Goal: Navigation & Orientation: Find specific page/section

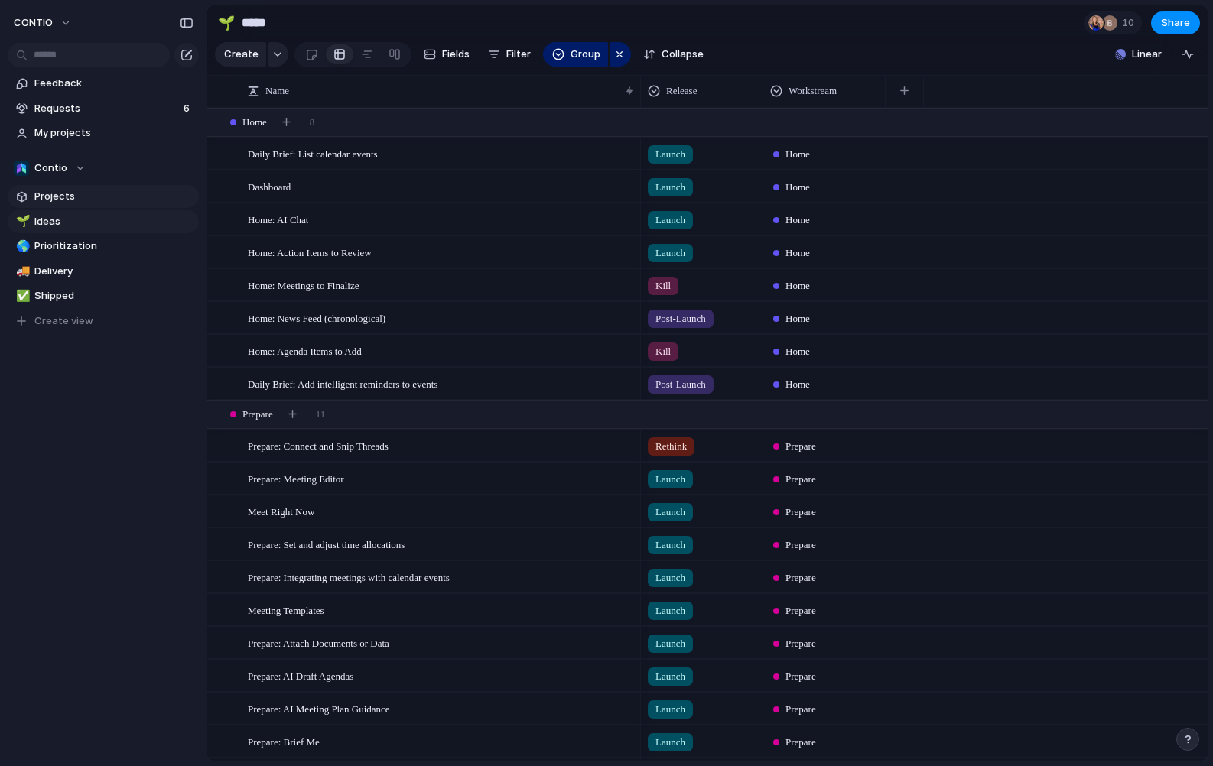
click at [105, 207] on link "Projects" at bounding box center [103, 196] width 191 height 23
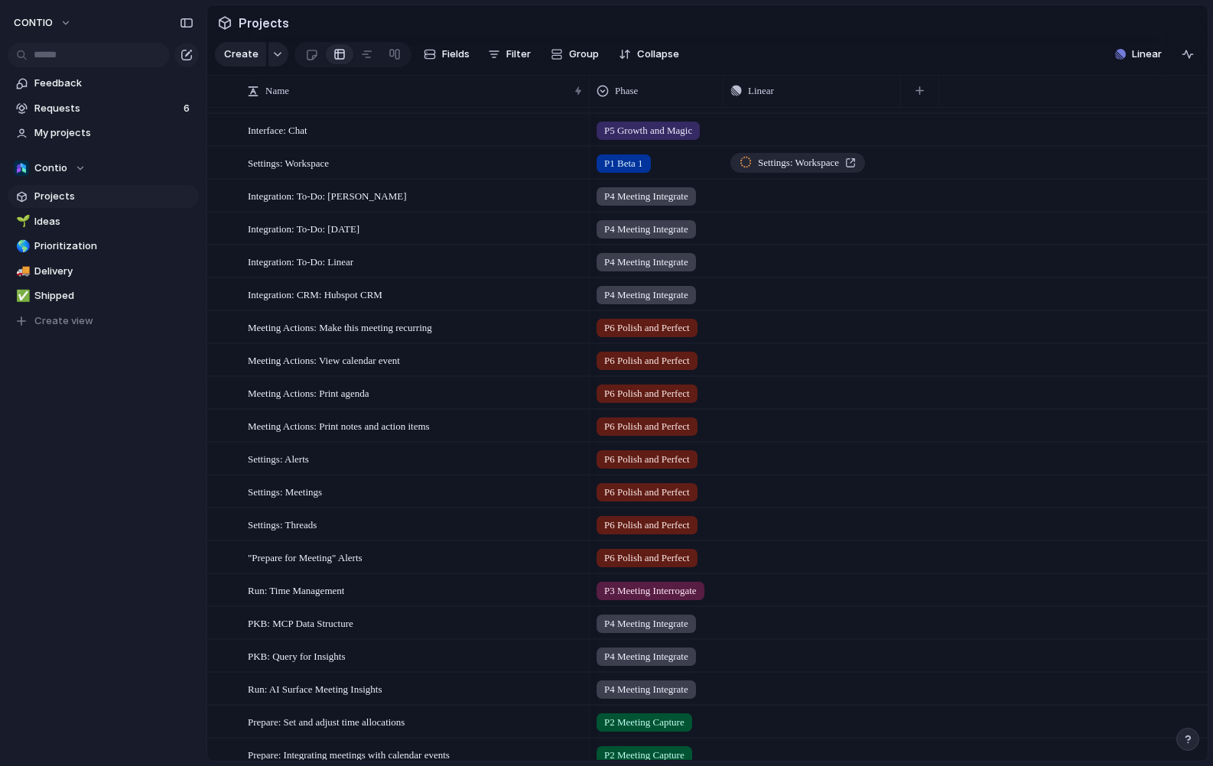
scroll to position [2626, 0]
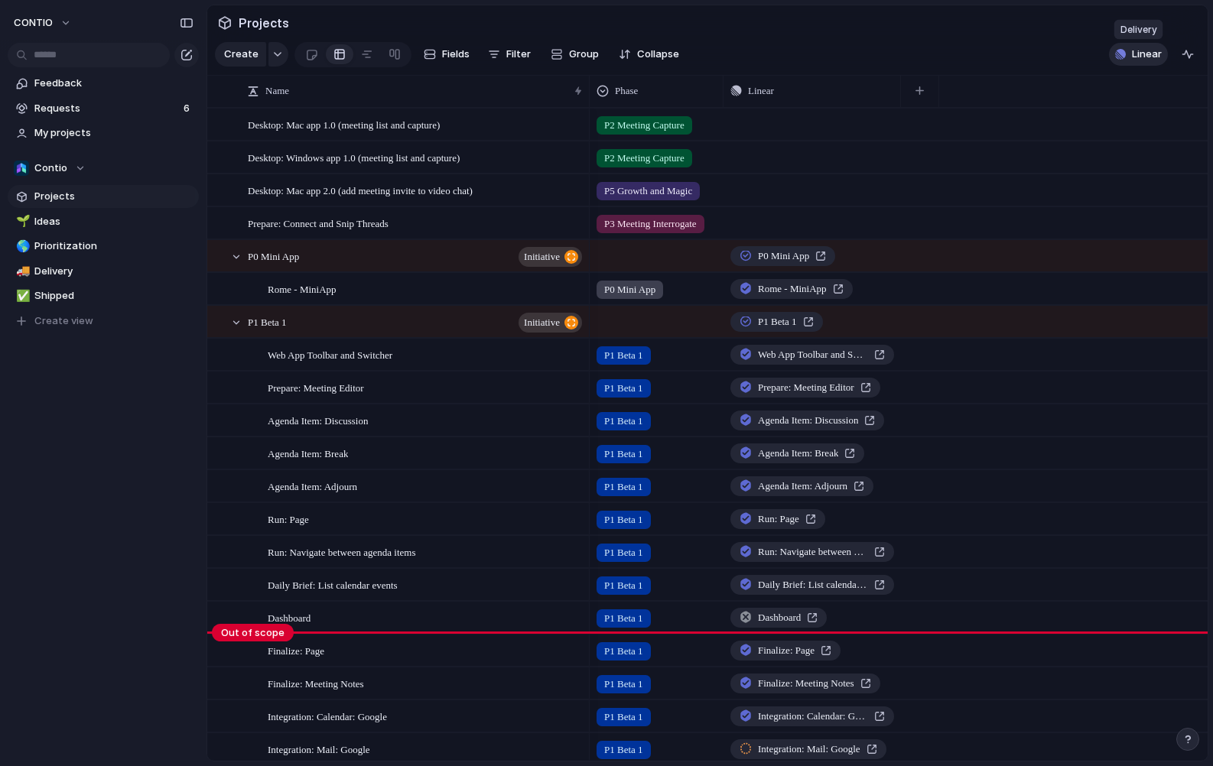
click at [1150, 63] on button "Linear" at bounding box center [1138, 54] width 59 height 23
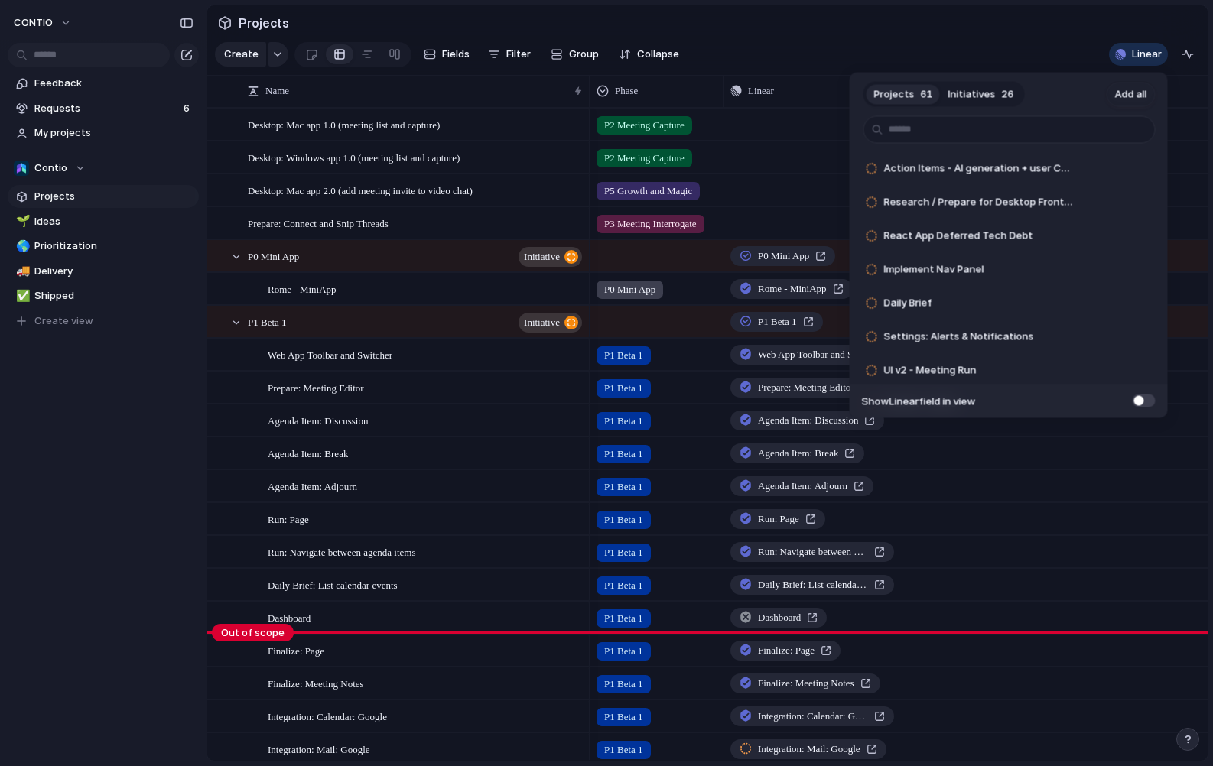
click at [995, 96] on button "Initiatives 26" at bounding box center [981, 94] width 81 height 24
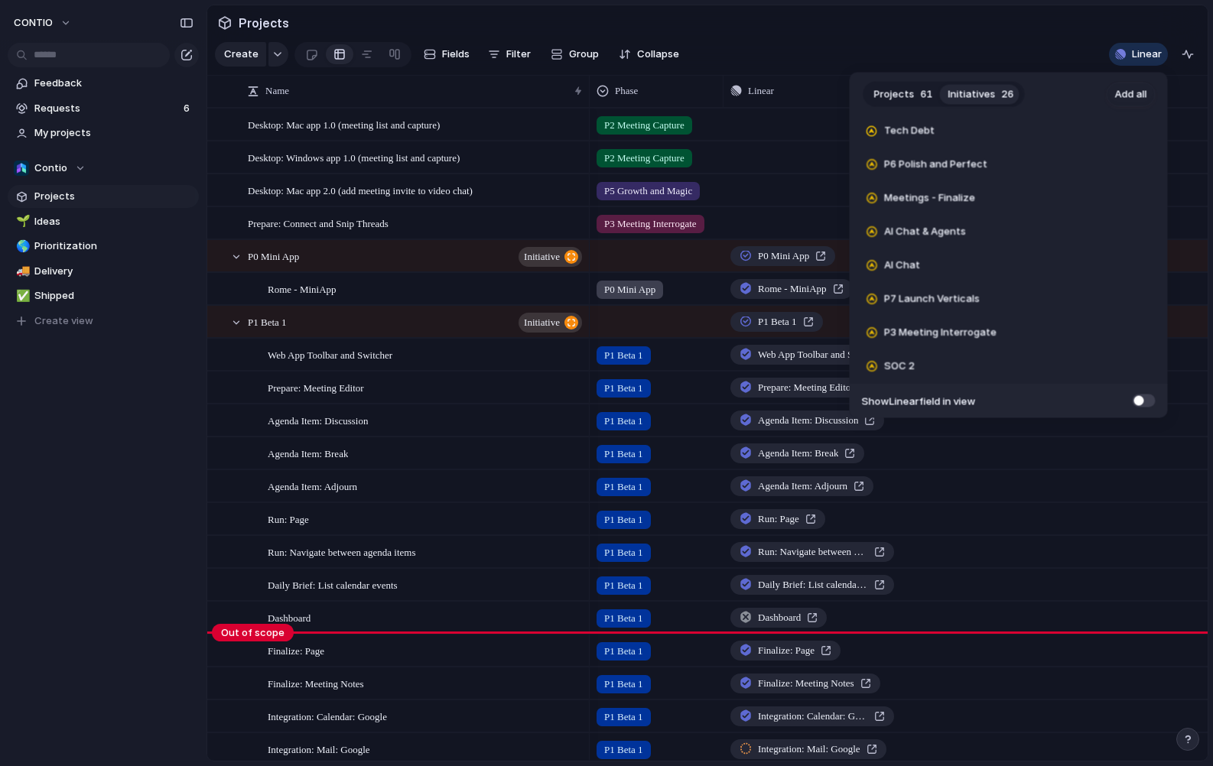
click at [903, 94] on span "Projects" at bounding box center [894, 93] width 41 height 15
